Goal: Information Seeking & Learning: Understand process/instructions

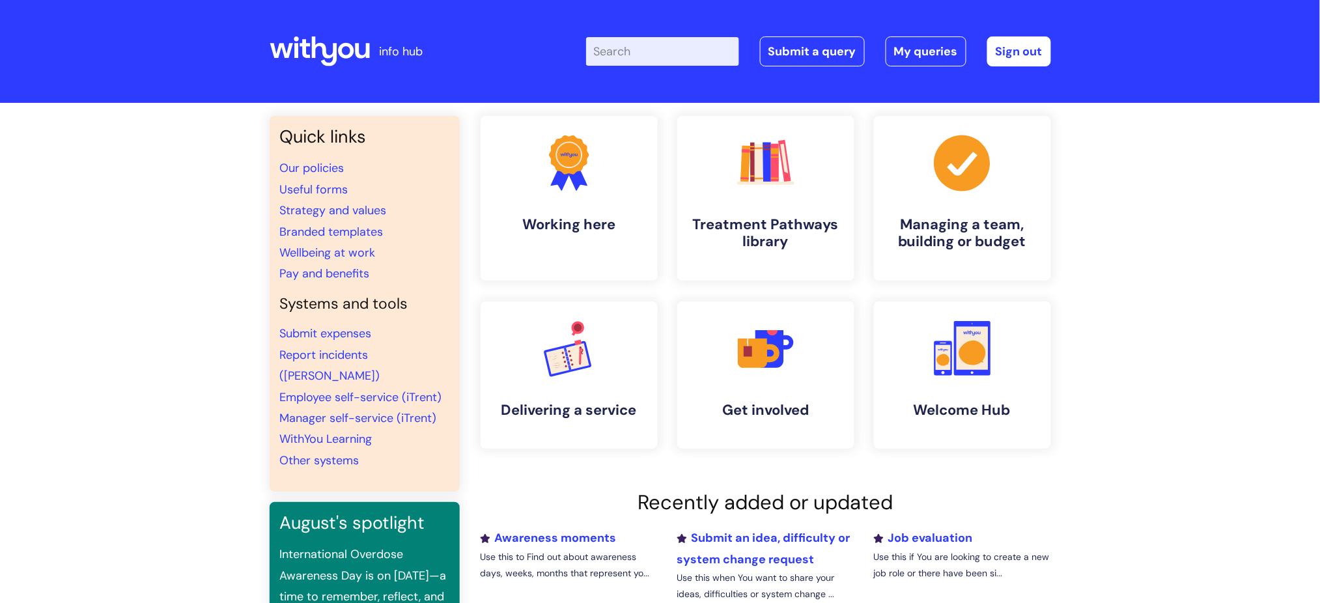
click at [649, 62] on input "Enter your search term here..." at bounding box center [662, 51] width 153 height 29
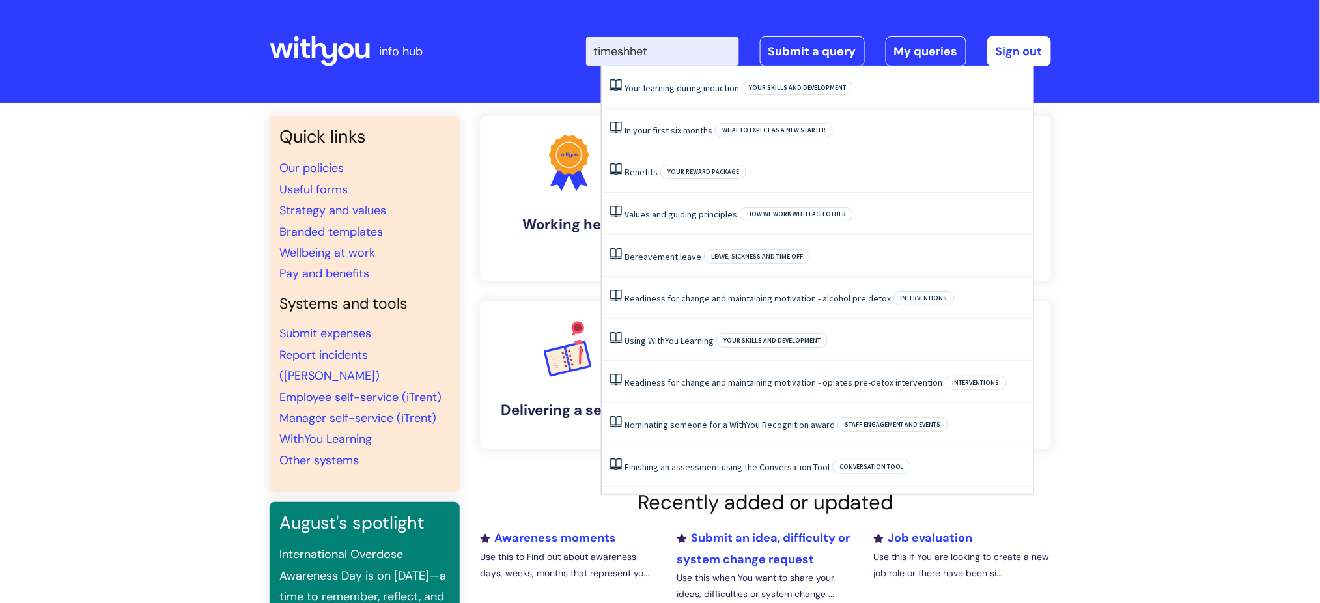
type input "timeshhets"
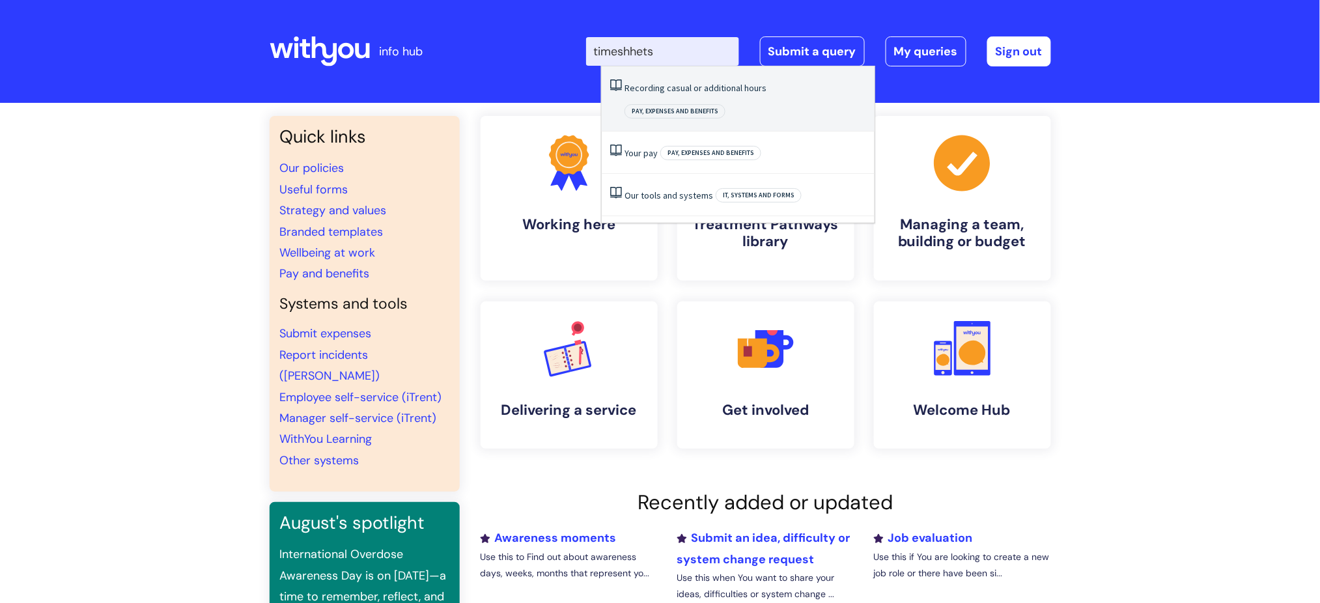
click at [664, 90] on link "Recording casual or additional hours" at bounding box center [696, 88] width 142 height 12
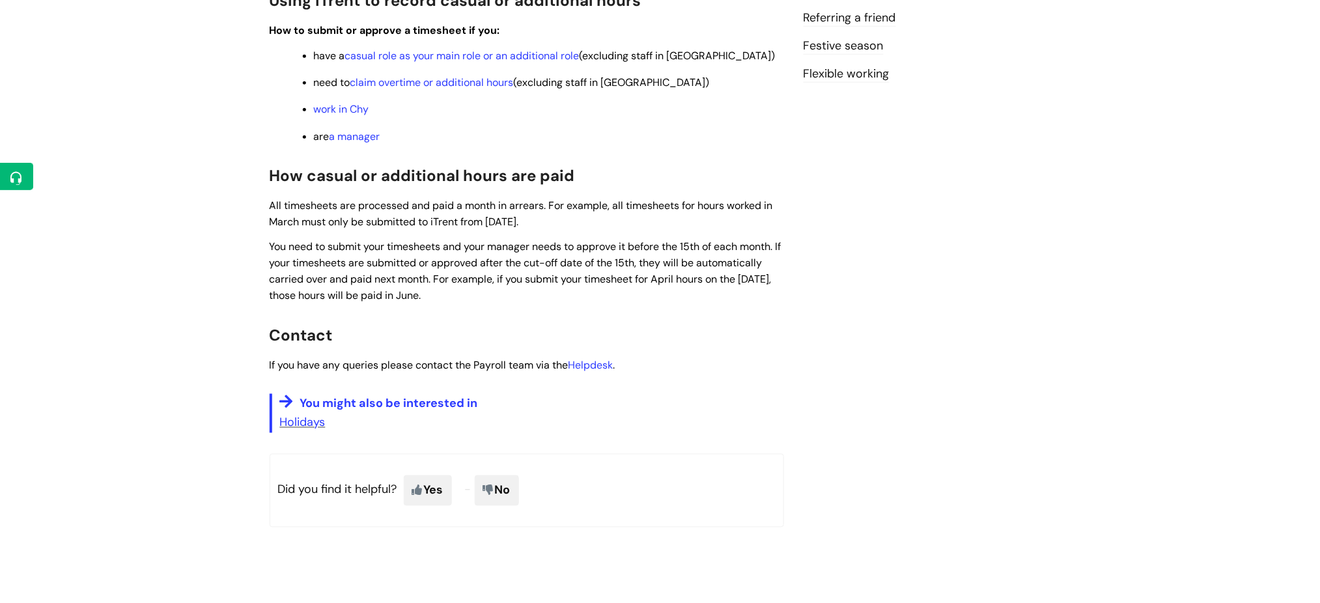
scroll to position [261, 0]
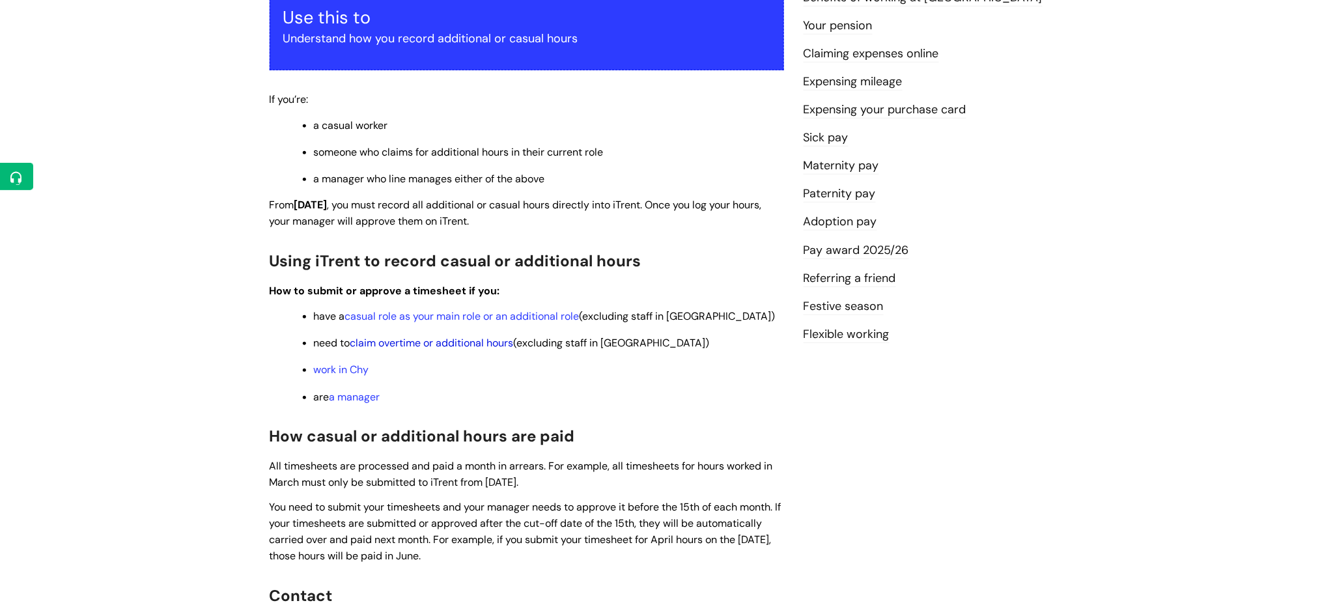
click at [501, 347] on link "claim overtime or additional hours" at bounding box center [431, 343] width 163 height 14
